Goal: Information Seeking & Learning: Compare options

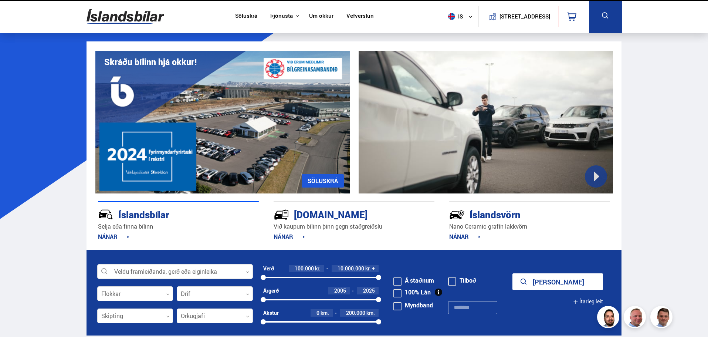
click at [323, 16] on link "Um okkur" at bounding box center [321, 17] width 24 height 8
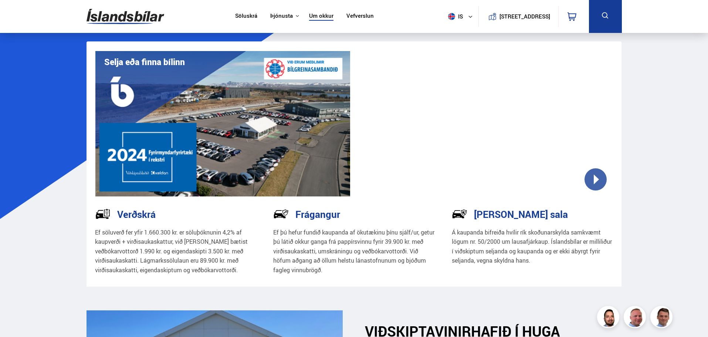
click at [243, 13] on link "Söluskrá" at bounding box center [246, 17] width 22 height 8
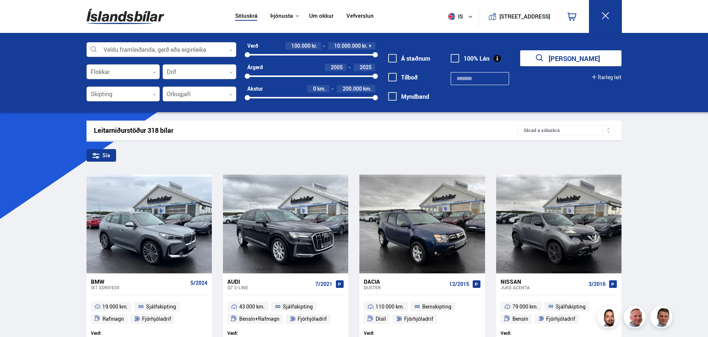
click at [126, 48] on div at bounding box center [162, 50] width 150 height 15
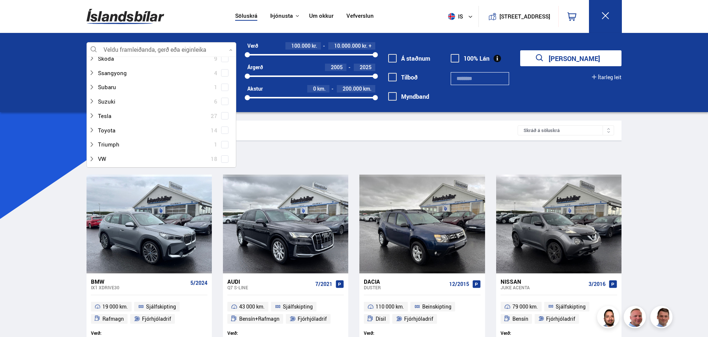
scroll to position [444, 0]
click at [224, 149] on span at bounding box center [224, 149] width 3 height 3
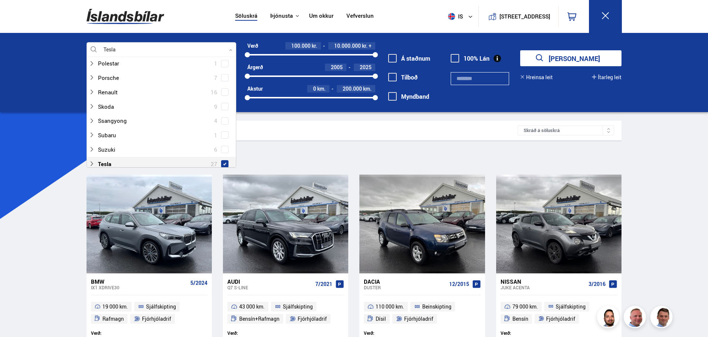
scroll to position [458, 0]
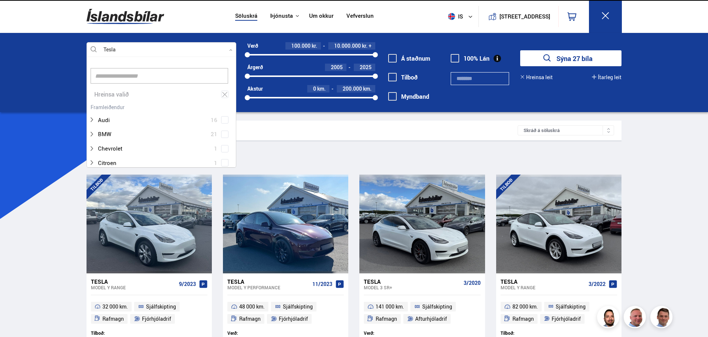
click at [222, 49] on div at bounding box center [162, 50] width 150 height 15
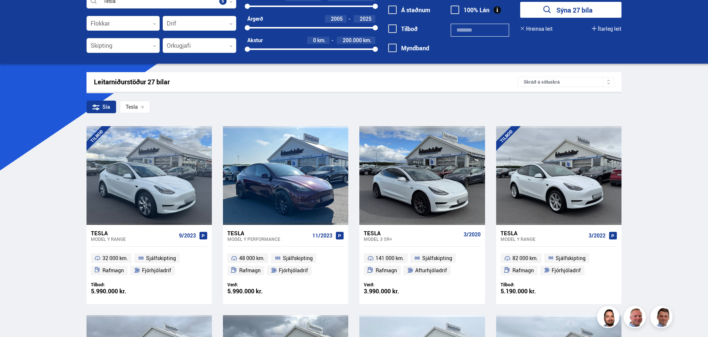
scroll to position [74, 0]
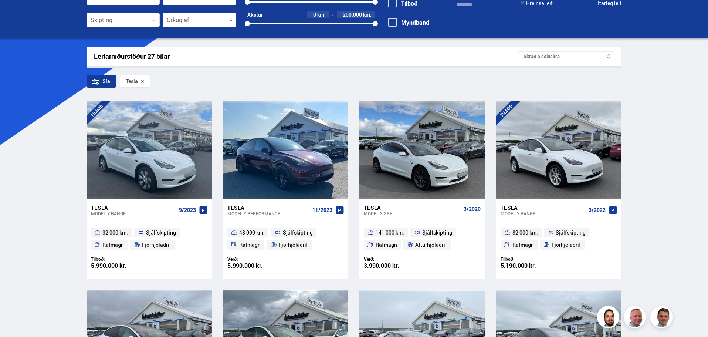
click at [237, 205] on div "Tesla" at bounding box center [268, 207] width 82 height 7
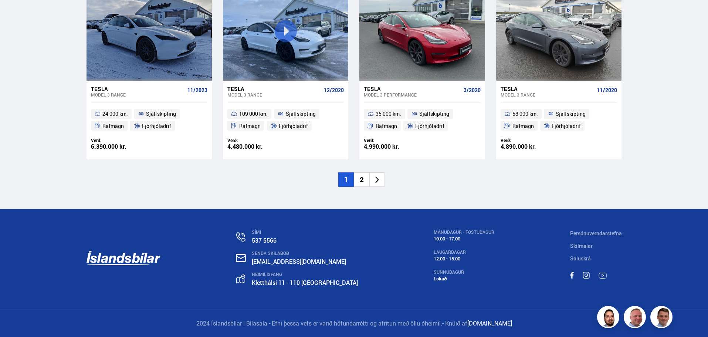
scroll to position [153, 0]
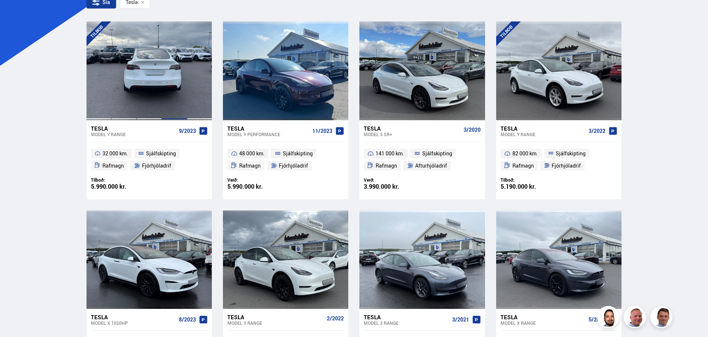
click at [150, 54] on div at bounding box center [148, 70] width 25 height 98
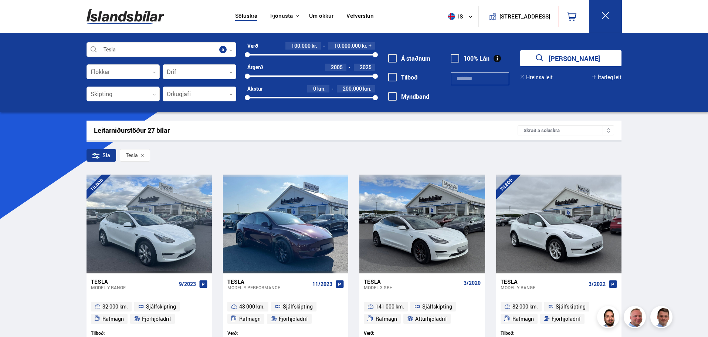
scroll to position [233, 0]
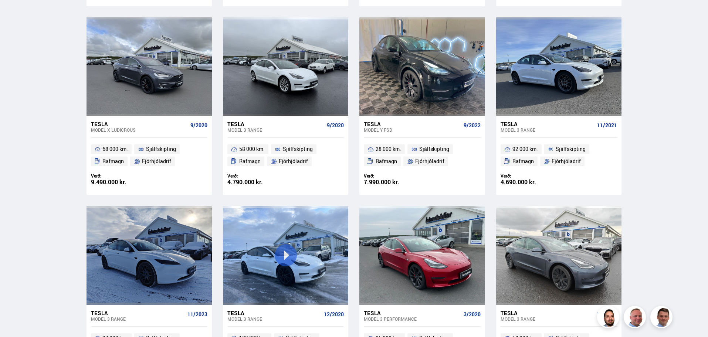
scroll to position [903, 0]
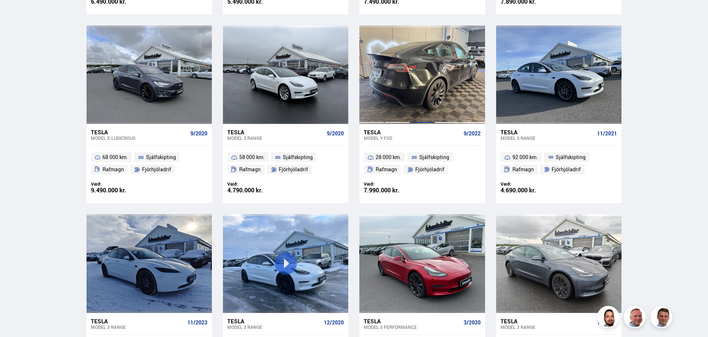
click at [407, 65] on div at bounding box center [396, 75] width 25 height 98
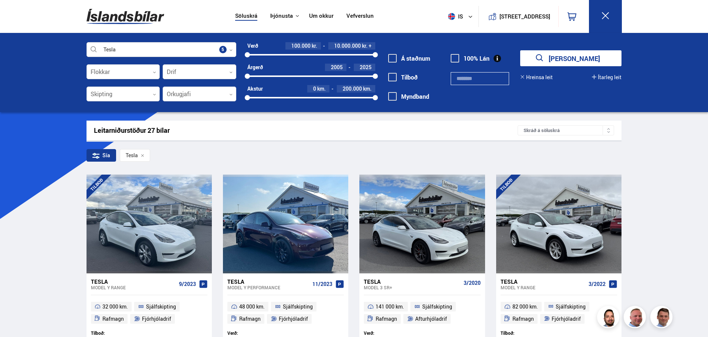
scroll to position [983, 0]
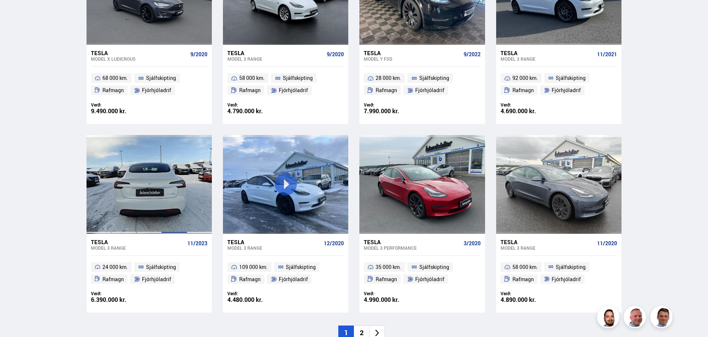
click at [178, 172] on div at bounding box center [174, 184] width 25 height 98
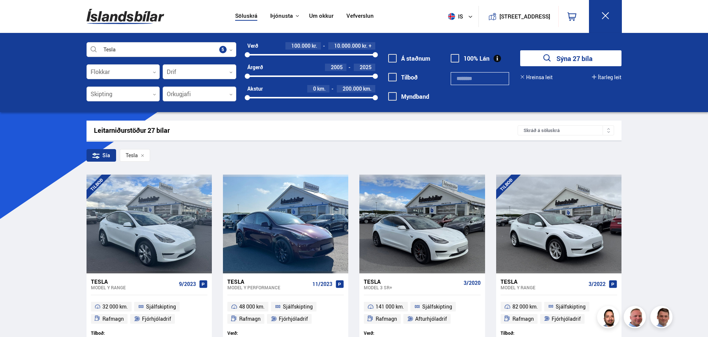
click at [322, 18] on link "Um okkur" at bounding box center [321, 17] width 24 height 8
